Goal: Task Accomplishment & Management: Manage account settings

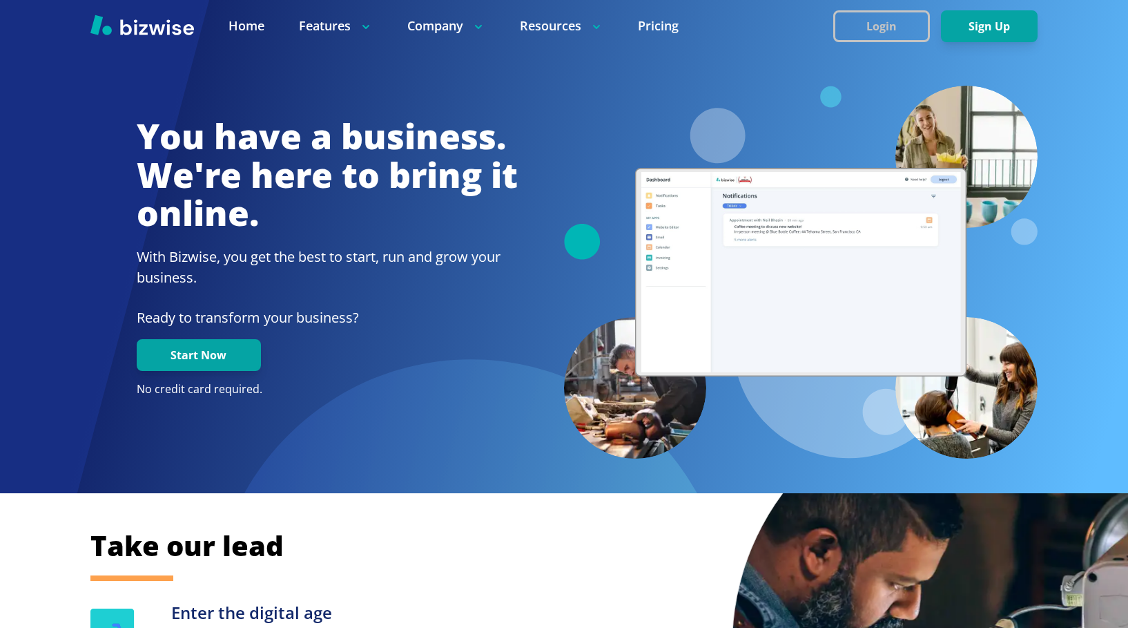
click at [902, 29] on button "Login" at bounding box center [881, 26] width 97 height 32
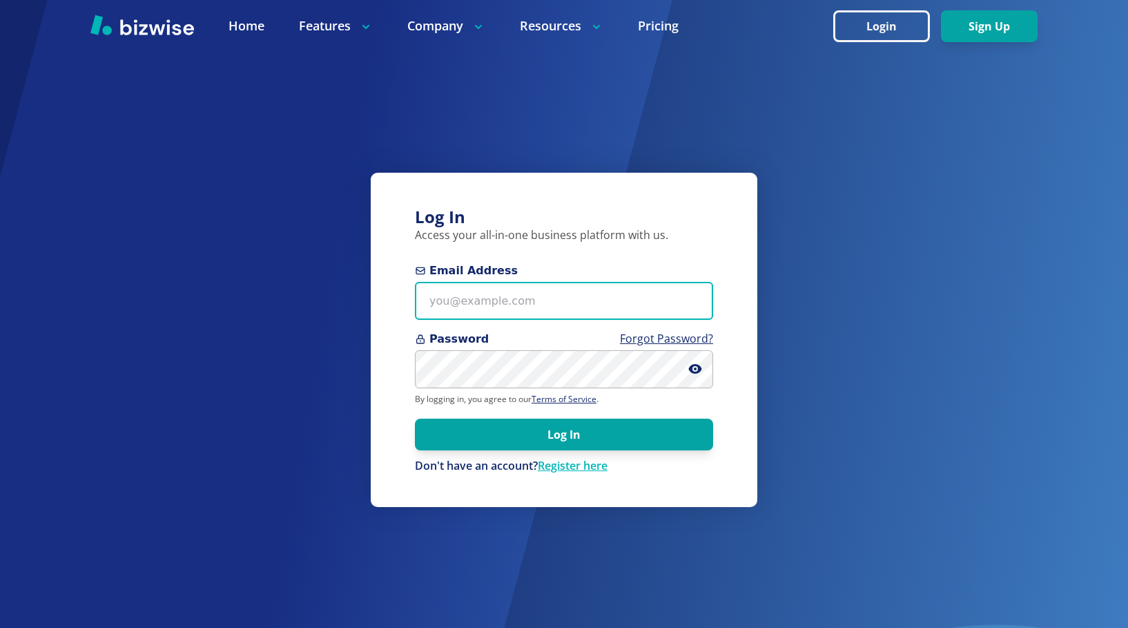
click at [529, 303] on input "Email Address" at bounding box center [564, 301] width 298 height 38
type input "[PERSON_NAME][EMAIL_ADDRESS][DOMAIN_NAME]"
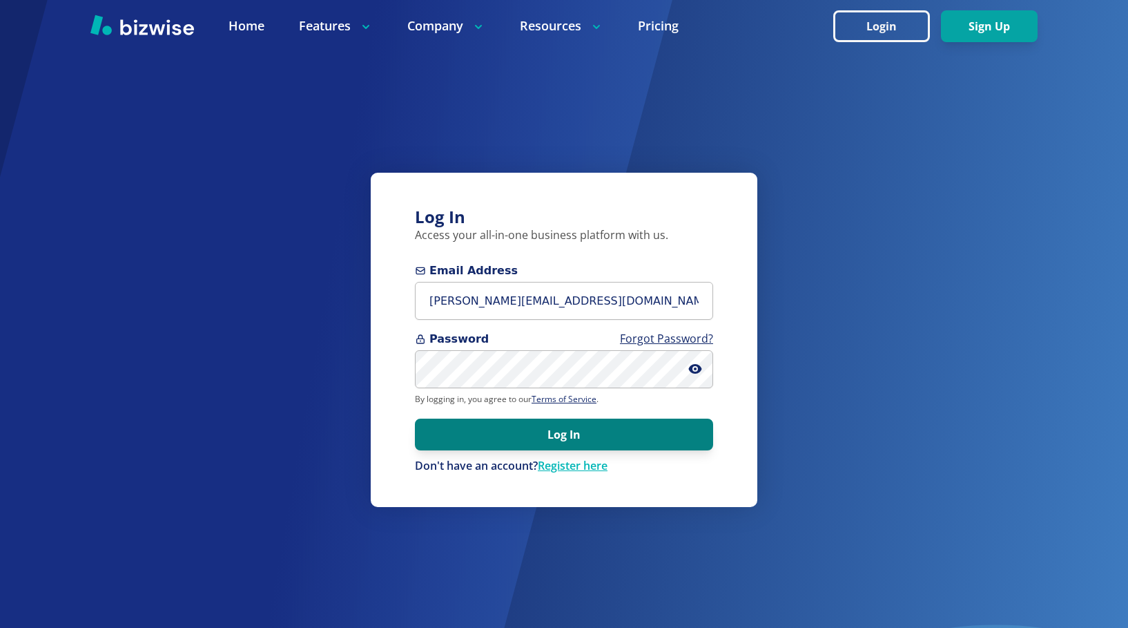
click at [560, 434] on button "Log In" at bounding box center [564, 434] width 298 height 32
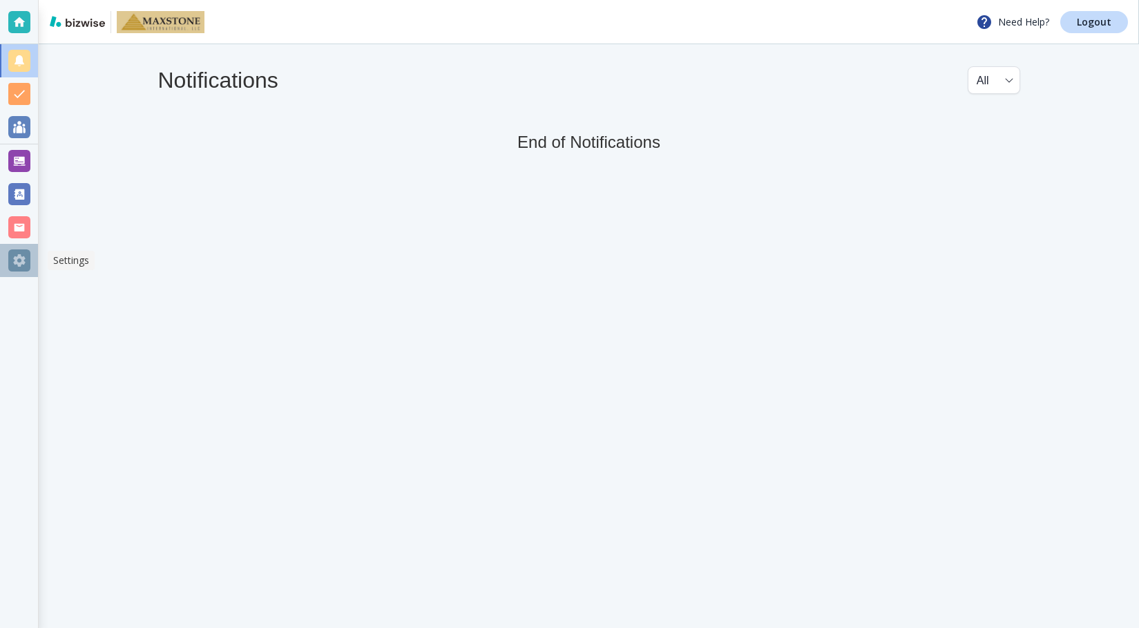
click at [19, 256] on div at bounding box center [19, 260] width 22 height 22
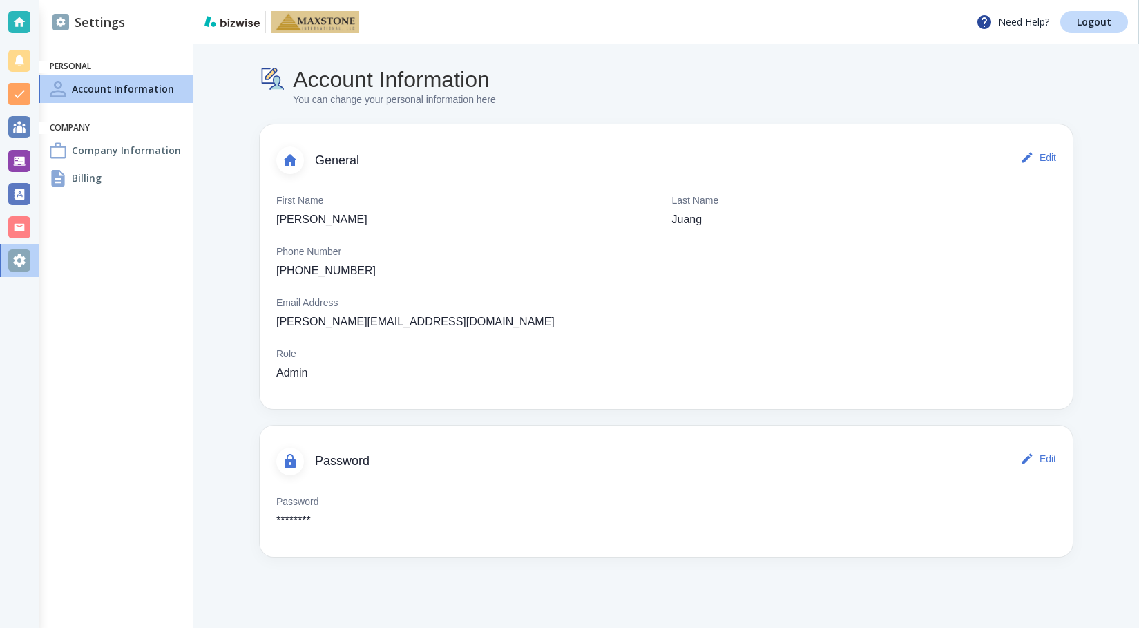
click at [107, 177] on div "Billing" at bounding box center [116, 178] width 154 height 28
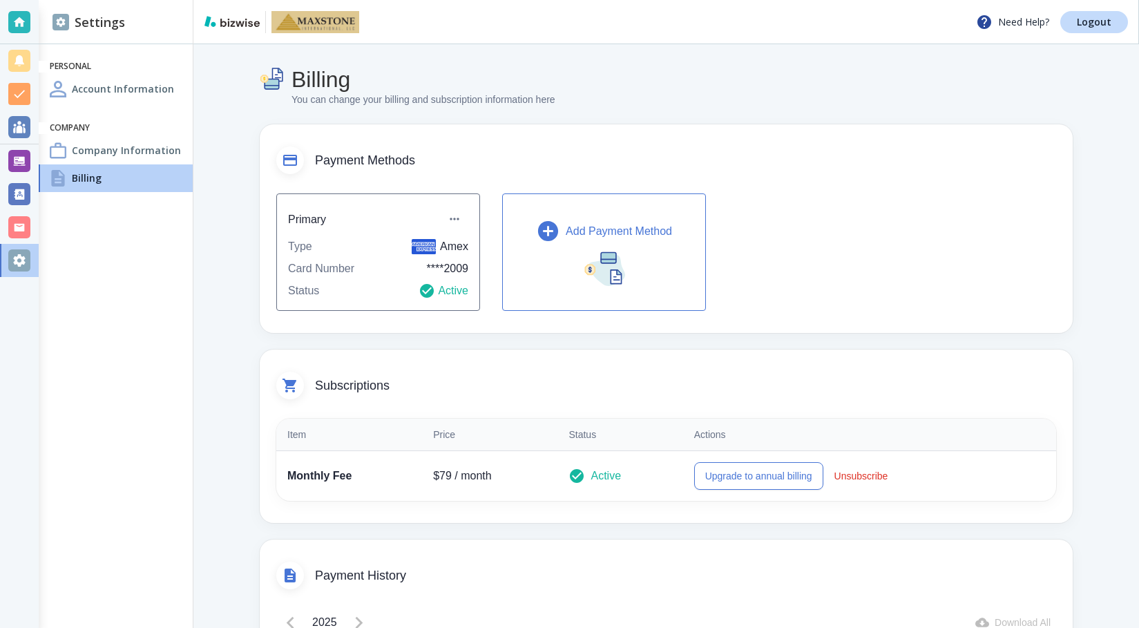
scroll to position [69, 0]
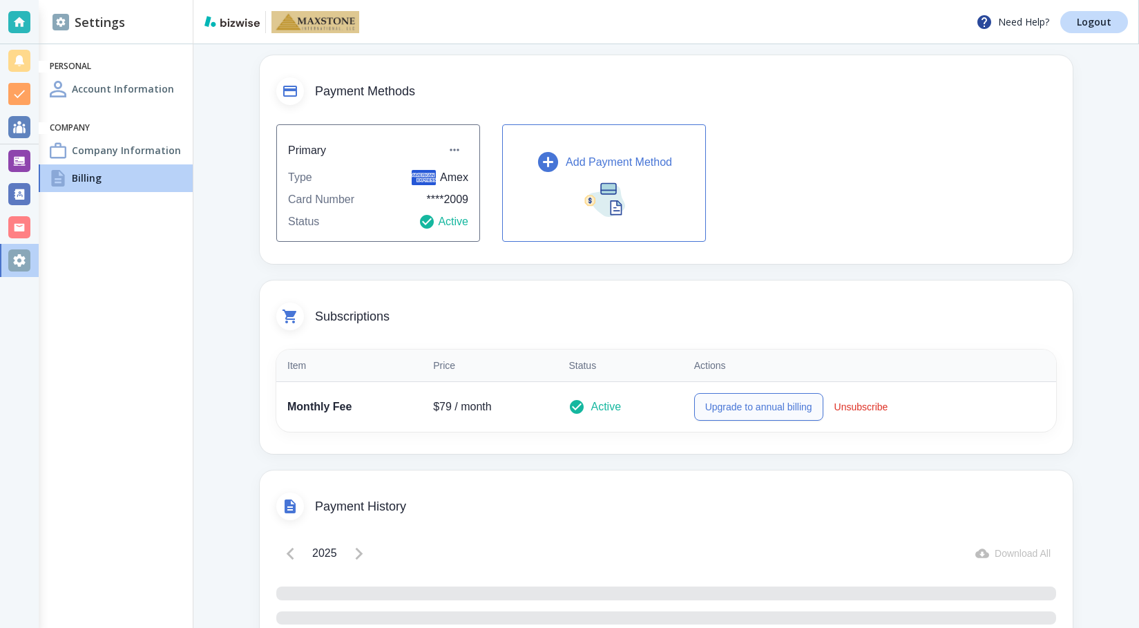
click at [730, 405] on button "Upgrade to annual billing" at bounding box center [758, 407] width 129 height 28
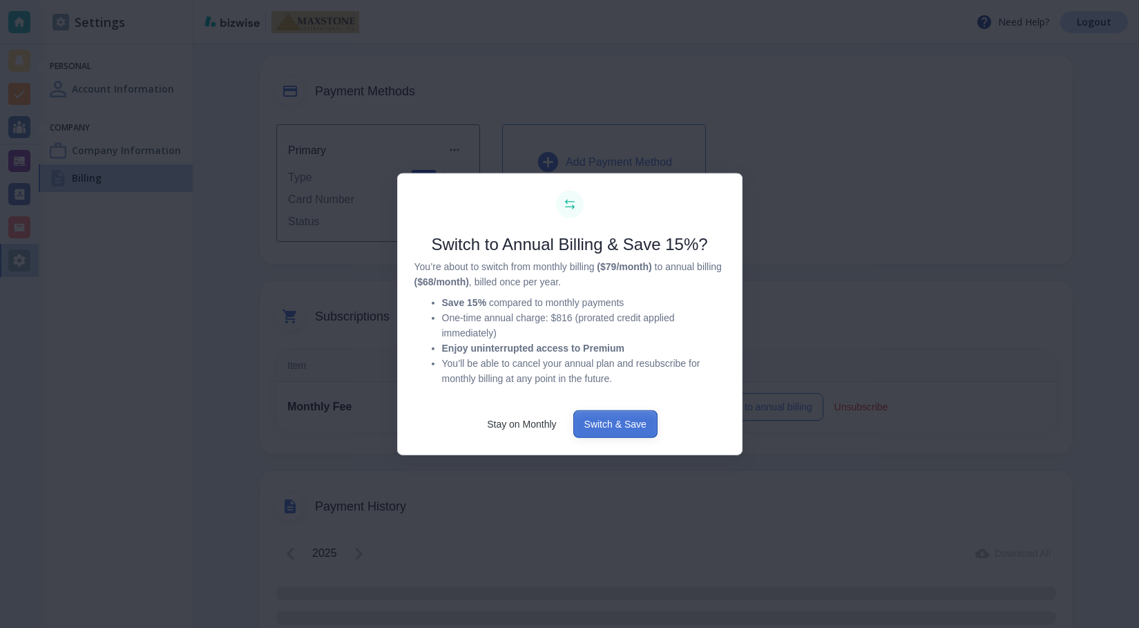
click at [619, 420] on button "Switch & Save" at bounding box center [615, 424] width 84 height 28
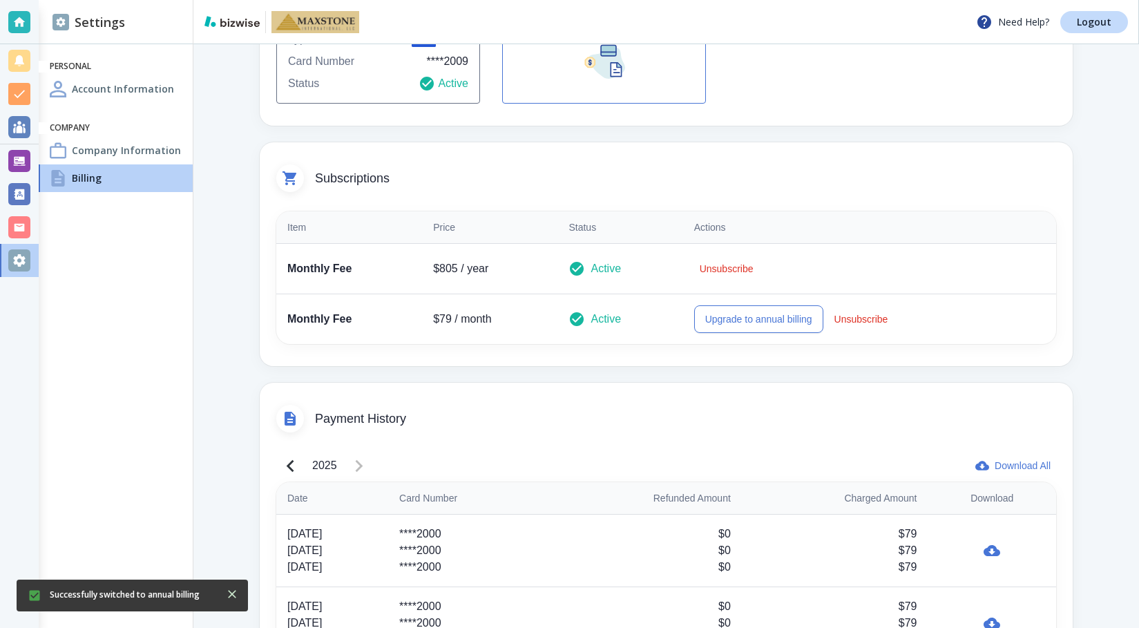
scroll to position [0, 0]
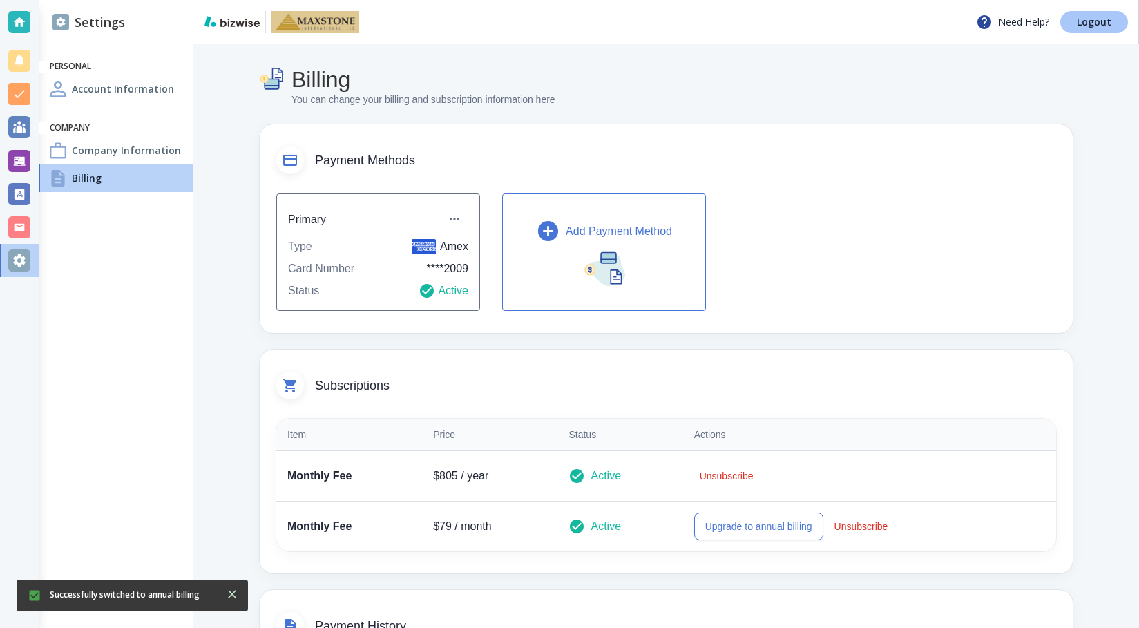
click at [1096, 26] on p "Logout" at bounding box center [1093, 22] width 35 height 10
